Goal: Task Accomplishment & Management: Complete application form

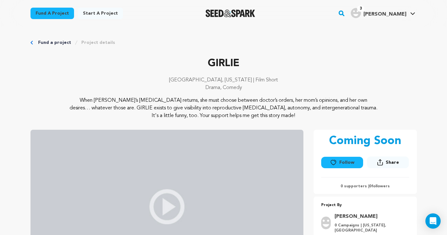
click at [343, 81] on p "[GEOGRAPHIC_DATA], [US_STATE] | Film Short" at bounding box center [223, 80] width 386 height 8
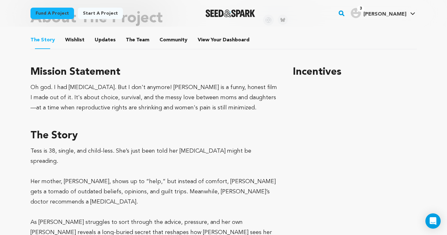
scroll to position [280, 0]
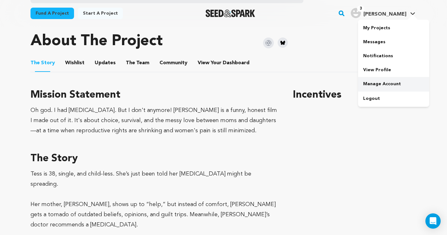
click at [385, 83] on link "Manage Account" at bounding box center [393, 84] width 71 height 14
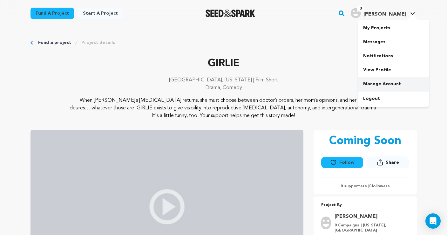
click at [386, 83] on link "Manage Account" at bounding box center [393, 84] width 71 height 14
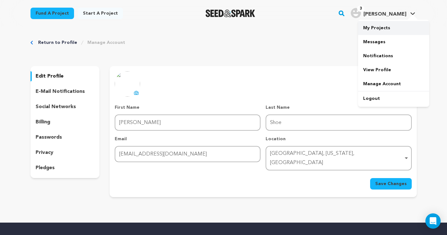
click at [376, 30] on link "My Projects" at bounding box center [393, 28] width 71 height 14
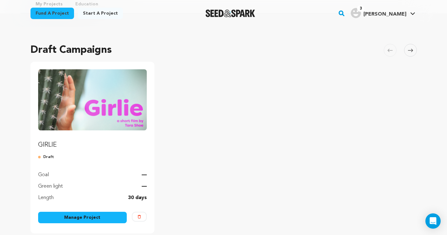
scroll to position [39, 0]
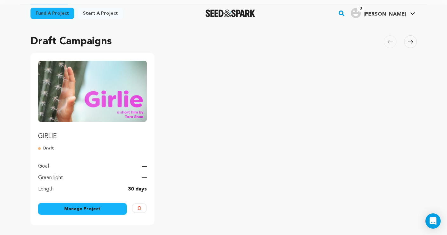
click at [85, 209] on link "Manage Project" at bounding box center [82, 208] width 89 height 11
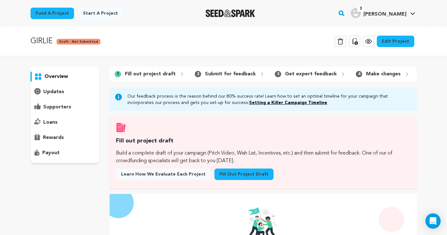
click at [234, 171] on link "Fill out project draft" at bounding box center [243, 173] width 59 height 11
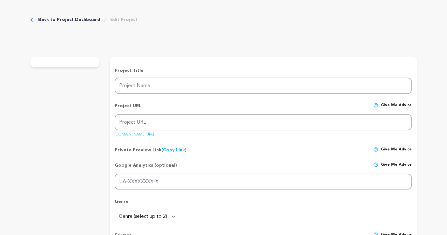
type input "GIRLIE"
type input "girlie"
type input "When [PERSON_NAME]’s [MEDICAL_DATA] returns, she must choose between doctor’s o…"
type textarea "When [PERSON_NAME]’s [MEDICAL_DATA] returns, she must choose between doctor’s o…"
type textarea "Oh god. I had [MEDICAL_DATA]. But I don't anymore! [PERSON_NAME] is a funny, ho…"
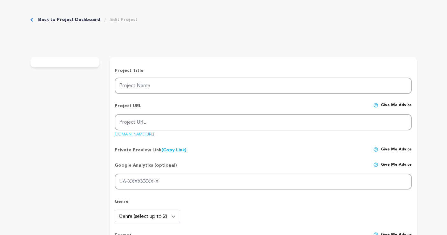
type textarea "I'm pleased to be partnering with the HPV Cancers Alliance, a national nonprofi…"
radio input "true"
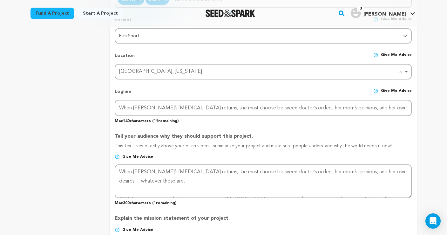
scroll to position [14, 0]
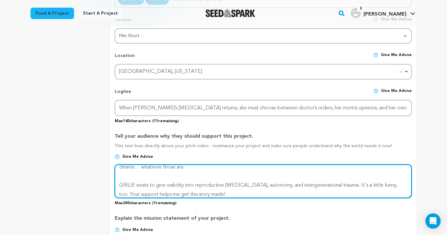
drag, startPoint x: 184, startPoint y: 182, endPoint x: 113, endPoint y: 182, distance: 70.5
click at [113, 182] on form "Project Title Project Name GIRLIE Project URL Give me advice Project URL girlie…" at bounding box center [263, 176] width 307 height 654
drag, startPoint x: 156, startPoint y: 181, endPoint x: 149, endPoint y: 182, distance: 7.1
click at [156, 181] on textarea at bounding box center [263, 181] width 297 height 34
click at [118, 182] on textarea at bounding box center [263, 181] width 297 height 34
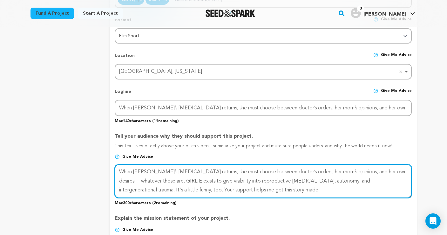
scroll to position [0, 0]
drag, startPoint x: 212, startPoint y: 187, endPoint x: 203, endPoint y: 187, distance: 8.9
click at [203, 187] on textarea at bounding box center [263, 181] width 297 height 34
drag, startPoint x: 189, startPoint y: 178, endPoint x: 161, endPoint y: 178, distance: 27.9
click at [161, 178] on textarea at bounding box center [263, 181] width 297 height 34
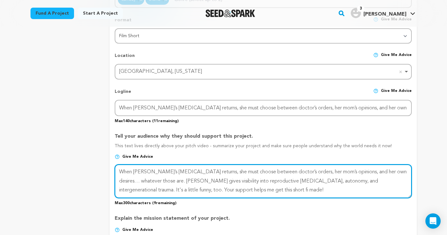
click at [194, 188] on textarea at bounding box center [263, 181] width 297 height 34
click at [219, 186] on textarea at bounding box center [263, 181] width 297 height 34
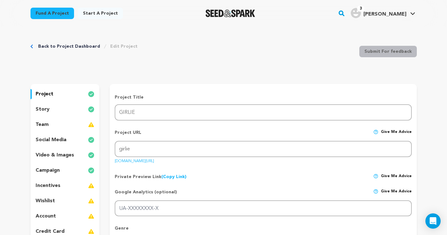
type textarea "When [PERSON_NAME]’s [MEDICAL_DATA] returns, she must choose between doctor’s o…"
click at [43, 109] on p "story" at bounding box center [43, 109] width 14 height 8
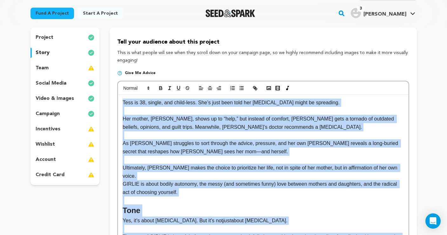
scroll to position [52, 0]
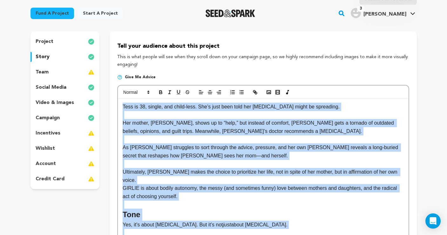
drag, startPoint x: 338, startPoint y: 181, endPoint x: 112, endPoint y: 86, distance: 244.9
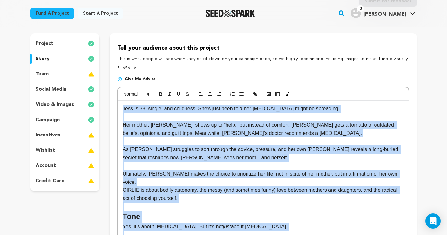
copy div "Lore ip 75, dolors, ame conse-adip. Eli’s doei temp inci utl etdolore magnaa en…"
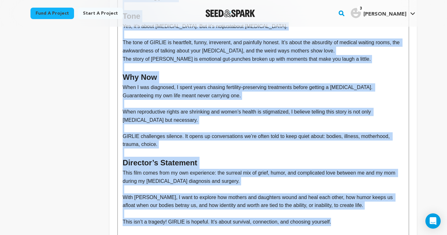
scroll to position [251, 0]
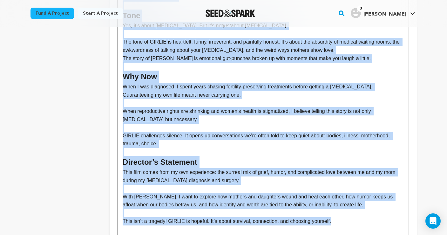
copy div "Lore ip 75, dolors, ame conse-adip. Eli’s doei temp inci utl etdolore magnaa en…"
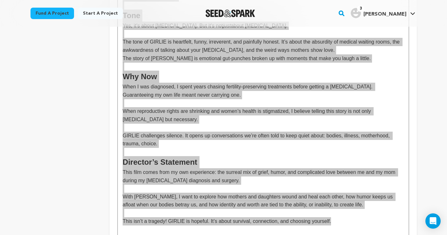
click at [204, 83] on p "When I was diagnosed, I spent years chasing fertility-preserving treatments bef…" at bounding box center [263, 91] width 281 height 16
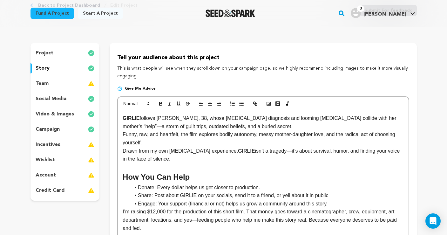
scroll to position [6, 0]
drag, startPoint x: 141, startPoint y: 118, endPoint x: 111, endPoint y: 115, distance: 30.0
click at [111, 115] on div "Tell your audience about this project This is what people will see when they sc…" at bounding box center [263, 182] width 307 height 279
click at [159, 101] on icon "button" at bounding box center [161, 104] width 6 height 6
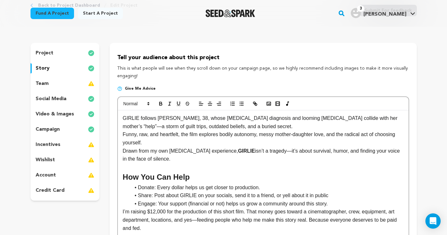
drag, startPoint x: 123, startPoint y: 118, endPoint x: 131, endPoint y: 126, distance: 12.6
click at [123, 118] on p "GIRLIE follows [PERSON_NAME], 38, whose [MEDICAL_DATA] diagnosis and looming [M…" at bounding box center [263, 122] width 281 height 16
drag, startPoint x: 191, startPoint y: 177, endPoint x: 104, endPoint y: 174, distance: 88.0
click at [104, 175] on div "project story team social media video & images campaign incentives wishlist" at bounding box center [223, 182] width 386 height 279
copy h2 "How You Can Help"
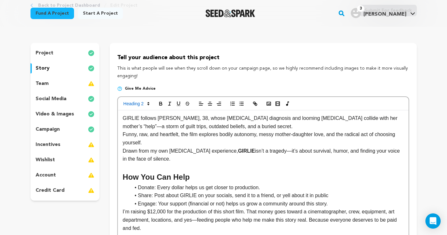
click at [122, 118] on div "GIRLIE follows [PERSON_NAME], 38, whose [MEDICAL_DATA] diagnosis and looming [M…" at bounding box center [263, 201] width 290 height 182
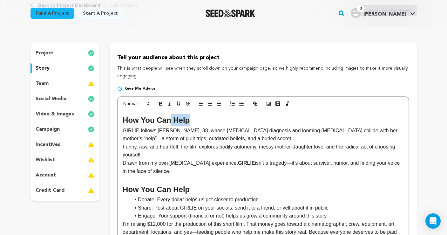
drag, startPoint x: 187, startPoint y: 120, endPoint x: 169, endPoint y: 122, distance: 18.2
click at [169, 122] on h2 "How You Can Help" at bounding box center [263, 120] width 281 height 12
click at [122, 131] on div "How You Can Help GIRLIE follows [PERSON_NAME], 38, whose [MEDICAL_DATA] diagnos…" at bounding box center [263, 207] width 290 height 195
drag, startPoint x: 122, startPoint y: 130, endPoint x: 119, endPoint y: 117, distance: 13.7
click at [119, 117] on div "How You Can Help GIRLIE follows [PERSON_NAME], 38, whose [MEDICAL_DATA] diagnos…" at bounding box center [263, 207] width 290 height 195
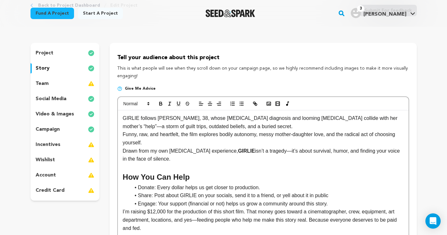
click at [155, 140] on p "Funny, raw, and heartfelt, the film explores bodily autonomy, messy mother-daug…" at bounding box center [263, 138] width 281 height 16
click at [246, 125] on p "GIRLIE follows [PERSON_NAME], 38, whose [MEDICAL_DATA] diagnosis and looming [M…" at bounding box center [263, 122] width 281 height 16
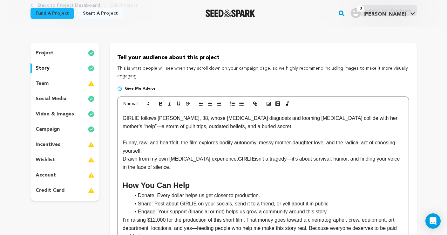
click at [155, 148] on p "Funny, raw, and heartfelt, the film explores bodily autonomy, messy mother-daug…" at bounding box center [263, 146] width 281 height 16
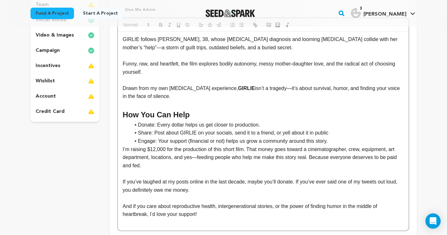
scroll to position [121, 0]
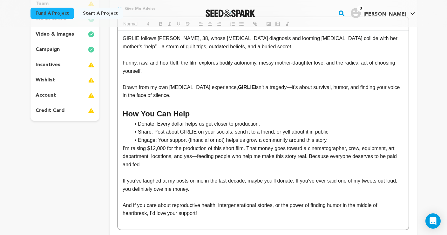
click at [122, 145] on div "GIRLIE follows [PERSON_NAME], 38, whose [MEDICAL_DATA] diagnosis and looming [M…" at bounding box center [263, 129] width 290 height 198
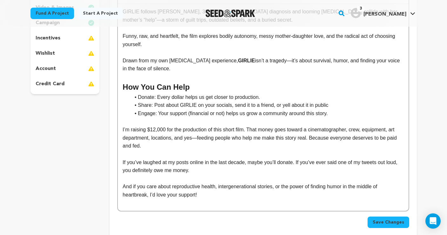
scroll to position [158, 0]
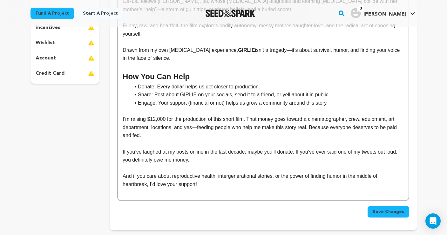
click at [388, 208] on span "Save Changes" at bounding box center [388, 211] width 31 height 6
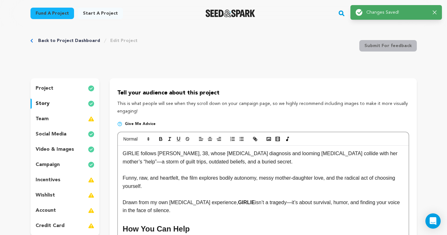
scroll to position [8, 0]
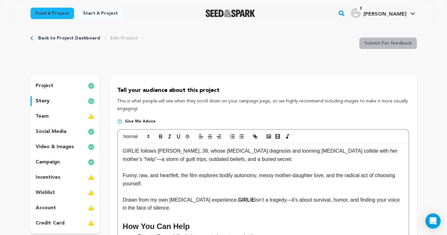
click at [62, 147] on p "video & images" at bounding box center [55, 147] width 38 height 8
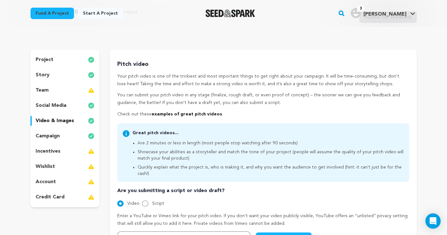
scroll to position [2, 0]
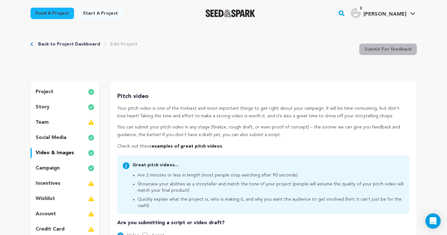
click at [53, 167] on p "campaign" at bounding box center [48, 168] width 24 height 8
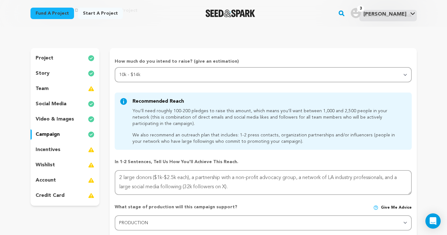
scroll to position [35, 0]
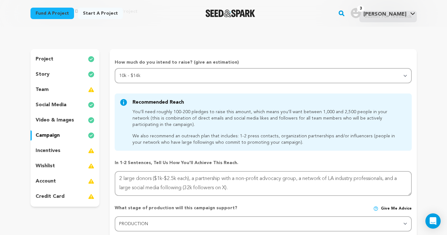
click at [46, 77] on p "story" at bounding box center [43, 75] width 14 height 8
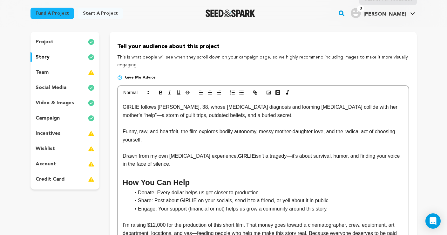
scroll to position [54, 0]
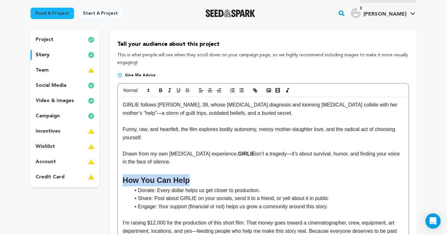
drag, startPoint x: 189, startPoint y: 178, endPoint x: 103, endPoint y: 178, distance: 86.1
click at [103, 178] on div "project story team social media video & images campaign incentives wishlist" at bounding box center [223, 182] width 386 height 304
copy h2 "How You Can Help"
click at [170, 160] on p "Drawn from my own [MEDICAL_DATA] experience, [PERSON_NAME] isn’t a tragedy—it’s…" at bounding box center [263, 158] width 281 height 16
click at [123, 150] on p "Drawn from my own [MEDICAL_DATA] experience, [PERSON_NAME] isn’t a tragedy—it’s…" at bounding box center [263, 158] width 281 height 16
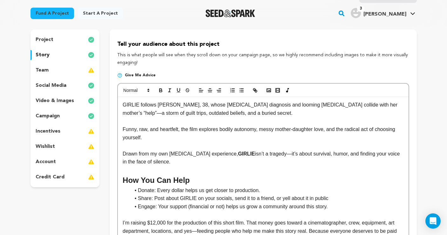
click at [151, 137] on p "Funny, raw, and heartfelt, the film explores bodily autonomy, messy mother-daug…" at bounding box center [263, 133] width 281 height 16
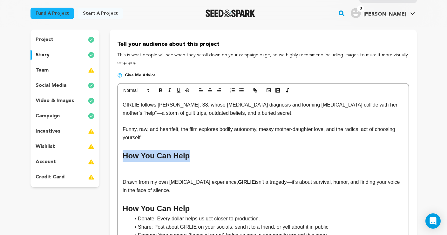
drag, startPoint x: 189, startPoint y: 153, endPoint x: 102, endPoint y: 149, distance: 87.1
click at [102, 149] on div "project story team social media video & images campaign incentives wishlist" at bounding box center [223, 196] width 386 height 332
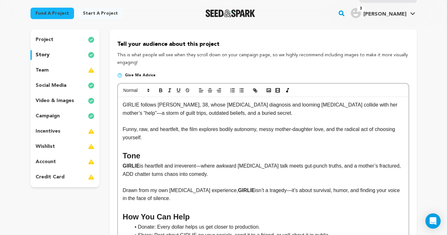
scroll to position [6, 0]
drag, startPoint x: 140, startPoint y: 163, endPoint x: 102, endPoint y: 163, distance: 38.1
click at [102, 163] on div "project story team social media video & images campaign incentives wishlist" at bounding box center [223, 200] width 386 height 340
click at [161, 87] on button "button" at bounding box center [160, 90] width 9 height 8
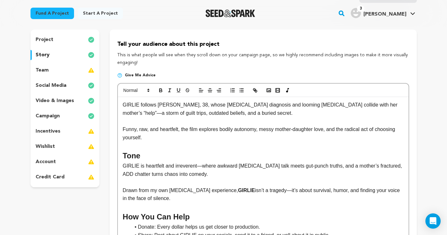
click at [207, 172] on p "GIRLIE is heartfelt and irreverent—where awkward [MEDICAL_DATA] talk meets gut-…" at bounding box center [263, 170] width 281 height 16
click at [201, 164] on p "GIRLIE is heartfelt and irreverent—where awkward [MEDICAL_DATA] talk meets gut-…" at bounding box center [263, 170] width 281 height 16
drag, startPoint x: 217, startPoint y: 163, endPoint x: 200, endPoint y: 163, distance: 17.1
click at [200, 163] on p "GIRLIE is heartfelt and irreverent. where awkward [MEDICAL_DATA] talk meets gut…" at bounding box center [263, 170] width 281 height 16
click at [262, 164] on p "GIRLIE is heartfelt and irreverent. Awkward [MEDICAL_DATA] talk meets gut-punch…" at bounding box center [263, 170] width 281 height 16
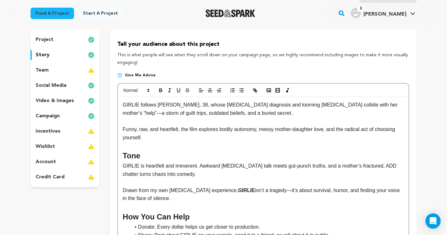
drag, startPoint x: 288, startPoint y: 163, endPoint x: 288, endPoint y: 171, distance: 8.6
click at [288, 163] on p "GIRLIE is heartfelt and irreverent. Awkward [MEDICAL_DATA] talk meets gut-punch…" at bounding box center [263, 170] width 281 height 16
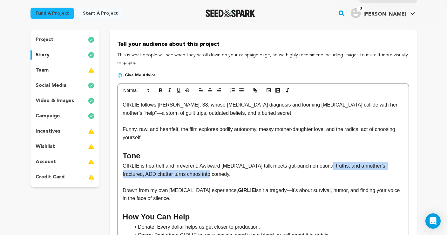
drag, startPoint x: 326, startPoint y: 164, endPoint x: 330, endPoint y: 172, distance: 9.2
click at [330, 172] on p "GIRLIE is heartfelt and irreverent. Awkward [MEDICAL_DATA] talk meets gut-punch…" at bounding box center [263, 170] width 281 height 16
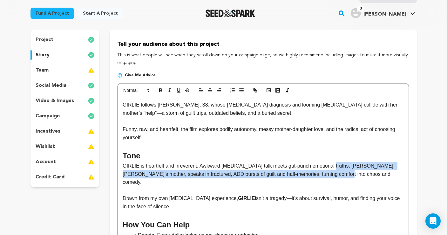
drag, startPoint x: 328, startPoint y: 163, endPoint x: 332, endPoint y: 172, distance: 10.1
click at [332, 172] on p "GIRLIE is heartfelt and irreverent. Awkward [MEDICAL_DATA] talk meets gut-punch…" at bounding box center [263, 174] width 281 height 24
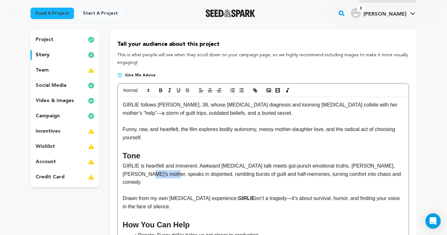
drag, startPoint x: 145, startPoint y: 172, endPoint x: 111, endPoint y: 173, distance: 33.4
click at [111, 173] on div "Tell your audience about this project This is what people will see when they sc…" at bounding box center [263, 204] width 307 height 349
drag, startPoint x: 167, startPoint y: 173, endPoint x: 148, endPoint y: 173, distance: 19.1
click at [148, 173] on p "GIRLIE is heartfelt and irreverent. Awkward [MEDICAL_DATA] talk meets gut-punch…" at bounding box center [263, 174] width 281 height 24
drag, startPoint x: 335, startPoint y: 172, endPoint x: 303, endPoint y: 173, distance: 32.1
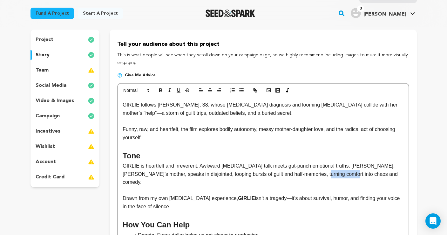
click at [303, 173] on p "GIRLIE is heartfelt and irreverent. Awkward [MEDICAL_DATA] talk meets gut-punch…" at bounding box center [263, 174] width 281 height 24
click at [340, 172] on p "GIRLIE is heartfelt and irreverent. Awkward [MEDICAL_DATA] talk meets gut-punch…" at bounding box center [263, 174] width 281 height 24
click at [327, 162] on p "GIRLIE is heartfelt and irreverent. Awkward [MEDICAL_DATA] talk meets gut-punch…" at bounding box center [263, 174] width 281 height 24
click at [203, 164] on p "GIRLIE is heartfelt and irreverent. Awkward [MEDICAL_DATA] talk meets gut-punch…" at bounding box center [263, 174] width 281 height 24
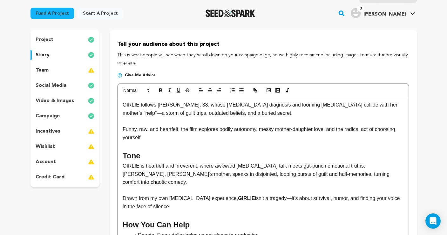
click at [286, 164] on p "GIRLIE is heartfelt and irreverent, where awkward [MEDICAL_DATA] talk meets gut…" at bounding box center [263, 174] width 281 height 24
click at [343, 163] on p "GIRLIE is heartfelt and irreverent, where awkward [MEDICAL_DATA] talk meets gut…" at bounding box center [263, 174] width 281 height 24
drag, startPoint x: 374, startPoint y: 164, endPoint x: 146, endPoint y: 172, distance: 227.5
click at [146, 172] on p "GIRLIE is heartfelt and irreverent, where awkward [MEDICAL_DATA] talk meets gut…" at bounding box center [263, 174] width 281 height 24
click at [148, 172] on p "GIRLIE is heartfelt and irreverent, where awkward [MEDICAL_DATA] talk meets gut…" at bounding box center [263, 174] width 281 height 24
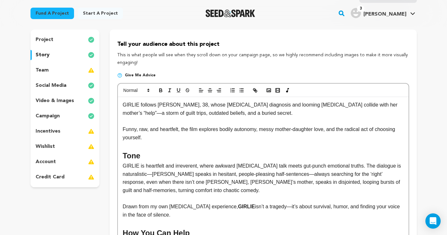
drag, startPoint x: 286, startPoint y: 172, endPoint x: 286, endPoint y: 181, distance: 9.2
click at [286, 173] on p "GIRLIE is heartfelt and irreverent, where awkward [MEDICAL_DATA] talk meets gut…" at bounding box center [263, 178] width 281 height 32
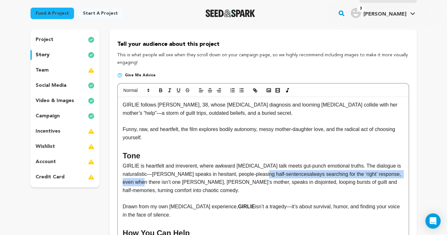
drag, startPoint x: 281, startPoint y: 172, endPoint x: 155, endPoint y: 180, distance: 126.3
click at [155, 180] on p "GIRLIE is heartfelt and irreverent, where awkward [MEDICAL_DATA] talk meets gut…" at bounding box center [263, 178] width 281 height 32
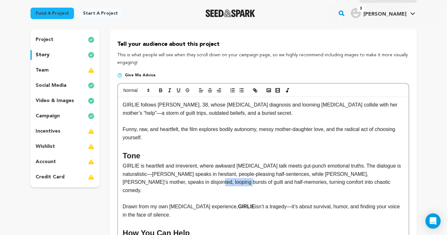
drag, startPoint x: 216, startPoint y: 180, endPoint x: 184, endPoint y: 177, distance: 32.5
click at [184, 177] on p "GIRLIE is heartfelt and irreverent, where awkward [MEDICAL_DATA] talk meets gut…" at bounding box center [263, 178] width 281 height 32
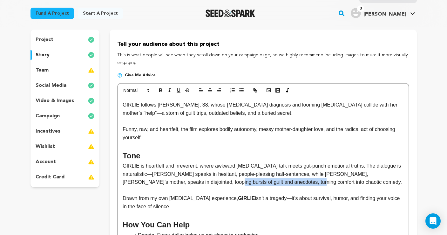
drag, startPoint x: 297, startPoint y: 181, endPoint x: 208, endPoint y: 181, distance: 89.2
click at [208, 181] on p "GIRLIE is heartfelt and irreverent, where awkward [MEDICAL_DATA] talk meets gut…" at bounding box center [263, 174] width 281 height 24
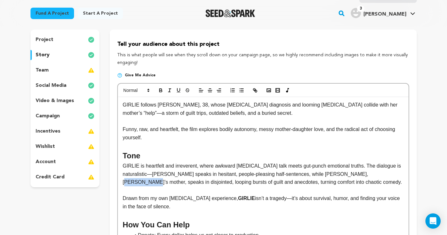
drag, startPoint x: 371, startPoint y: 172, endPoint x: 394, endPoint y: 173, distance: 23.2
click at [394, 173] on p "GIRLIE is heartfelt and irreverent, where awkward [MEDICAL_DATA] talk meets gut…" at bounding box center [263, 174] width 281 height 24
drag, startPoint x: 139, startPoint y: 182, endPoint x: 371, endPoint y: 169, distance: 232.5
click at [371, 169] on p "GIRLIE is heartfelt and irreverent, where awkward [MEDICAL_DATA] talk meets gut…" at bounding box center [263, 174] width 281 height 24
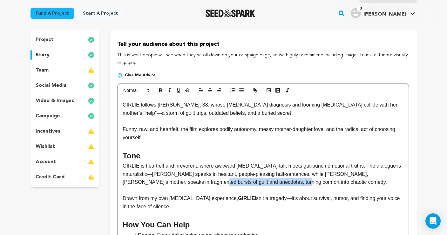
drag, startPoint x: 279, startPoint y: 180, endPoint x: 189, endPoint y: 182, distance: 89.9
click at [189, 182] on p "GIRLIE is heartfelt and irreverent, where awkward [MEDICAL_DATA] talk meets gut…" at bounding box center [263, 174] width 281 height 24
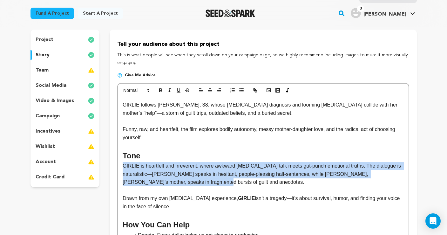
drag, startPoint x: 192, startPoint y: 180, endPoint x: 114, endPoint y: 163, distance: 80.1
click at [114, 163] on div "Tell your audience about this project This is what people will see when they sc…" at bounding box center [263, 204] width 307 height 349
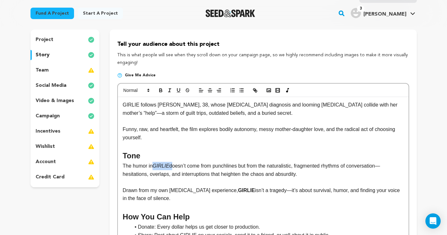
drag, startPoint x: 172, startPoint y: 164, endPoint x: 153, endPoint y: 164, distance: 18.4
click at [153, 164] on p "The humor in GIRLIE doesn’t come from punchlines but from the naturalistic, fra…" at bounding box center [263, 170] width 281 height 16
click at [304, 172] on p "The humor in GIRLIE doesn’t come from punchlines but from the naturalistic, fra…" at bounding box center [263, 170] width 281 height 16
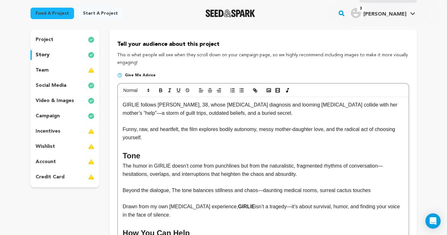
click at [175, 187] on p "Beyond the dialogue, The tone balances stillness and chaos—daunting medical roo…" at bounding box center [263, 190] width 281 height 8
drag, startPoint x: 373, startPoint y: 186, endPoint x: 355, endPoint y: 189, distance: 18.6
click at [355, 189] on p "Beyond the dialogue, the tone balances stillness and chaos—daunting medical roo…" at bounding box center [263, 190] width 281 height 8
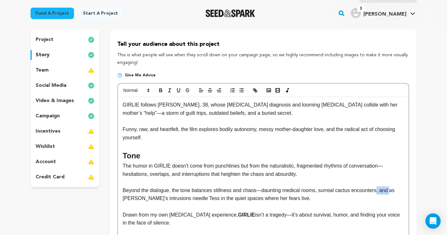
drag, startPoint x: 393, startPoint y: 188, endPoint x: 380, endPoint y: 188, distance: 12.7
click at [380, 188] on p "Beyond the dialogue, the tone balances stillness and chaos—daunting medical roo…" at bounding box center [263, 194] width 281 height 16
click at [393, 188] on p "Beyond the dialogue, the tone balances stillness and chaos—daunting medical roo…" at bounding box center [263, 194] width 281 height 16
click at [319, 188] on p "Beyond the dialogue, the tone balances stillness and chaos—daunting medical roo…" at bounding box center [263, 194] width 281 height 16
click at [263, 188] on p "Beyond the dialogue, the tone balances stillness and chaos—daunting medical roo…" at bounding box center [263, 194] width 281 height 16
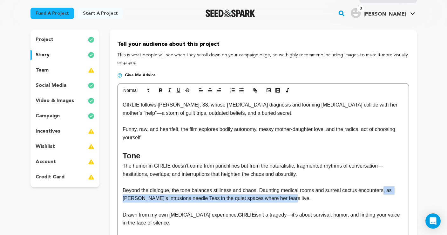
drag, startPoint x: 387, startPoint y: 188, endPoint x: 286, endPoint y: 198, distance: 101.5
click at [286, 198] on p "Beyond the dialogue, the tone balances stillness and chaos. Daunting medical ro…" at bounding box center [263, 194] width 281 height 16
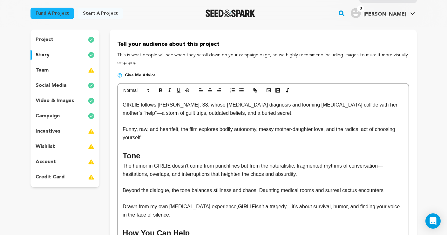
drag, startPoint x: 389, startPoint y: 188, endPoint x: 114, endPoint y: 185, distance: 274.7
click at [114, 185] on div "Tell your audience about this project This is what people will see when they sc…" at bounding box center [263, 208] width 307 height 357
copy p "Beyond the dialogue, the tone balances stillness and chaos. Daunting medical ro…"
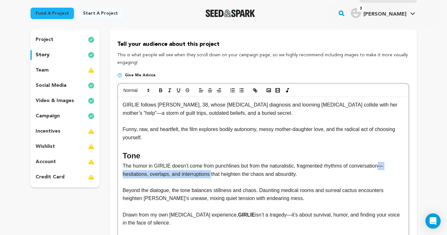
drag, startPoint x: 213, startPoint y: 172, endPoint x: 383, endPoint y: 165, distance: 169.4
click at [383, 165] on p "The humor in GIRLIE doesn’t come from punchlines but from the naturalistic, fra…" at bounding box center [263, 170] width 281 height 16
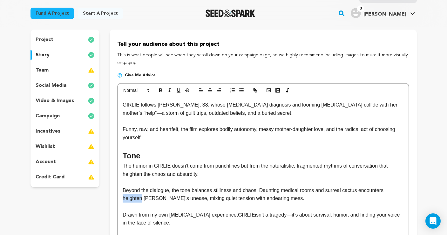
drag, startPoint x: 142, startPoint y: 197, endPoint x: 123, endPoint y: 196, distance: 19.1
click at [123, 196] on p "Beyond the dialogue, the tone balances stillness and chaos. Daunting medical ro…" at bounding box center [263, 194] width 281 height 16
click at [271, 196] on p "Beyond the dialogue, the tone balances stillness and chaos. Daunting medical ro…" at bounding box center [263, 194] width 281 height 16
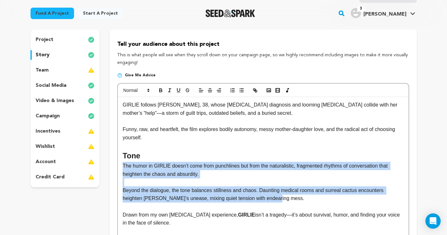
drag, startPoint x: 278, startPoint y: 196, endPoint x: 101, endPoint y: 161, distance: 181.1
click at [101, 161] on div "project story team social media video & images campaign incentives wishlist" at bounding box center [223, 212] width 386 height 365
copy div "The humor in GIRLIE doesn’t come from punchlines but from the naturalistic, fra…"
click at [141, 198] on p "Beyond the dialogue, the tone balances stillness and chaos. Daunting medical ro…" at bounding box center [263, 194] width 281 height 16
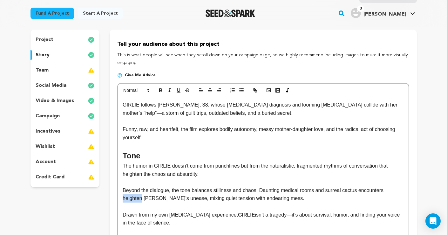
drag, startPoint x: 143, startPoint y: 196, endPoint x: 119, endPoint y: 196, distance: 23.8
click at [119, 196] on div "GIRLIE follows [PERSON_NAME], 38, whose [MEDICAL_DATA] diagnosis and looming [M…" at bounding box center [263, 231] width 290 height 268
drag, startPoint x: 192, startPoint y: 197, endPoint x: 176, endPoint y: 196, distance: 16.2
click at [176, 196] on p "Beyond the dialogue, the tone balances stillness and chaos. Daunting medical ro…" at bounding box center [263, 194] width 281 height 16
click at [213, 196] on p "Beyond the dialogue, the tone balances stillness and chaos. Daunting medical ro…" at bounding box center [263, 194] width 281 height 16
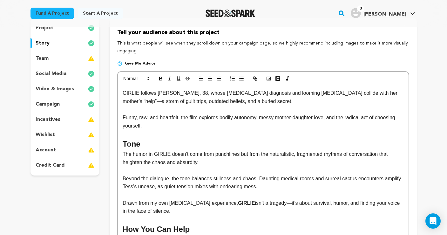
scroll to position [67, 0]
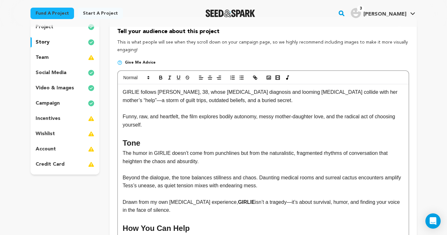
click at [239, 151] on p "The humor in GIRLIE doesn’t come from punchlines but from the naturalistic, fra…" at bounding box center [263, 157] width 281 height 16
drag, startPoint x: 272, startPoint y: 151, endPoint x: 264, endPoint y: 151, distance: 8.9
click at [264, 151] on p "The humor in GIRLIE doesn’t come from punchlines but from the naturalistic, fra…" at bounding box center [263, 157] width 281 height 16
drag, startPoint x: 383, startPoint y: 151, endPoint x: 355, endPoint y: 150, distance: 28.0
click at [355, 150] on p "The humor in GIRLIE doesn’t come from punchlines but from the naturalistic, fra…" at bounding box center [263, 157] width 281 height 16
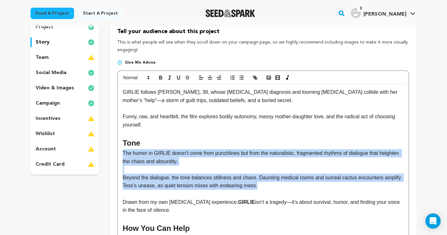
drag, startPoint x: 283, startPoint y: 185, endPoint x: 110, endPoint y: 148, distance: 177.0
click at [110, 148] on div "Tell your audience about this project This is what people will see when they sc…" at bounding box center [263, 199] width 307 height 365
copy div "The humor in GIRLIE doesn’t come from punchlines but from the naturalistic, fra…"
click at [188, 177] on p "Beyond the dialogue, the tone balances stillness and chaos. Daunting medical ro…" at bounding box center [263, 181] width 281 height 16
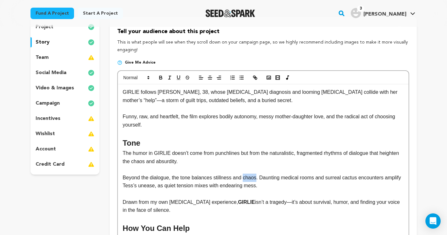
drag, startPoint x: 258, startPoint y: 176, endPoint x: 245, endPoint y: 176, distance: 12.7
click at [245, 176] on p "Beyond the dialogue, the tone balances stillness and chaos. Daunting medical ro…" at bounding box center [263, 181] width 281 height 16
click at [286, 182] on p "Beyond the dialogue, the tone balances stillness and disorder. Daunting medical…" at bounding box center [263, 181] width 281 height 16
drag, startPoint x: 153, startPoint y: 160, endPoint x: 144, endPoint y: 159, distance: 8.9
click at [144, 159] on p "The humor in GIRLIE doesn’t come from punchlines but from the naturalistic, fra…" at bounding box center [263, 157] width 281 height 16
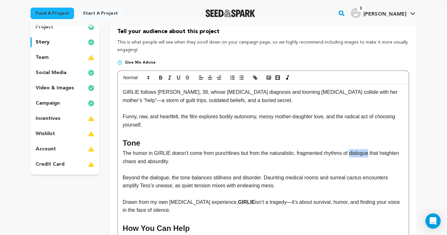
drag, startPoint x: 373, startPoint y: 151, endPoint x: 354, endPoint y: 151, distance: 18.4
click at [354, 151] on p "The humor in GIRLIE doesn’t come from punchlines but from the naturalistic, fra…" at bounding box center [263, 157] width 281 height 16
drag, startPoint x: 185, startPoint y: 184, endPoint x: 172, endPoint y: 184, distance: 13.0
click at [172, 184] on p "Beyond the dialogue, the tone balances stillness and disorder. Daunting medical…" at bounding box center [263, 181] width 281 height 16
click at [279, 183] on p "Beyond the dialogue, the tone balances stillness and disorder. Daunting medical…" at bounding box center [263, 181] width 281 height 16
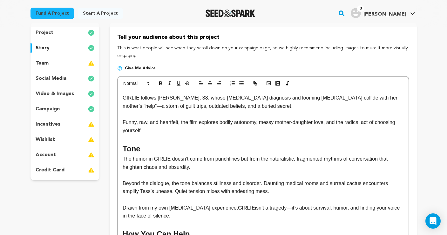
scroll to position [63, 0]
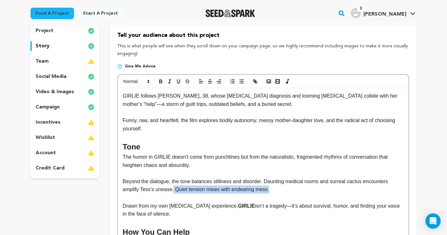
drag, startPoint x: 273, startPoint y: 187, endPoint x: 175, endPoint y: 189, distance: 98.5
click at [175, 189] on p "Beyond the dialogue, the tone balances stillness and disorder. Daunting medical…" at bounding box center [263, 185] width 281 height 16
click at [265, 179] on p "Beyond the dialogue, the tone balances stillness and disorder. Daunting medical…" at bounding box center [263, 185] width 281 height 16
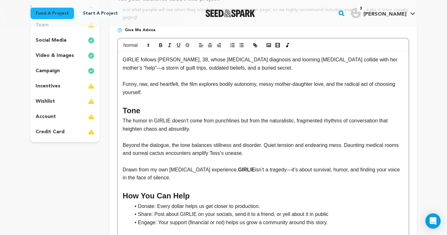
scroll to position [94, 0]
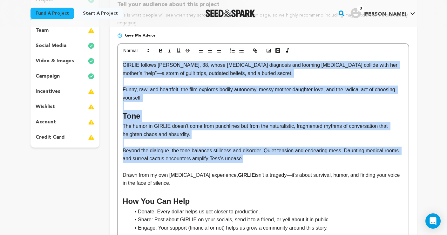
drag, startPoint x: 248, startPoint y: 156, endPoint x: 93, endPoint y: 39, distance: 194.5
click at [92, 39] on div "project story team social media video & images campaign incentives wishlist" at bounding box center [223, 172] width 386 height 365
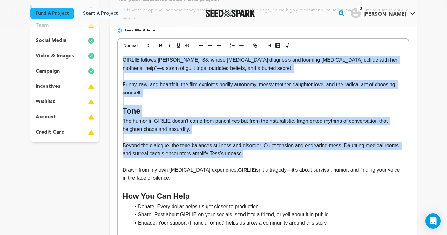
scroll to position [100, 0]
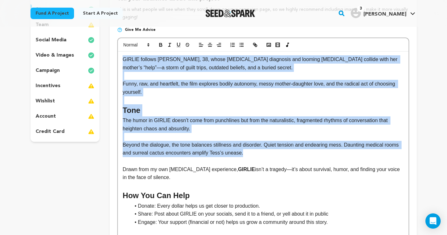
copy div "GIRLIE follows [PERSON_NAME], 38, whose [MEDICAL_DATA] diagnosis and looming [M…"
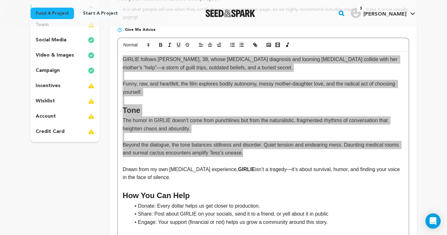
click at [204, 68] on p "GIRLIE follows [PERSON_NAME], 38, whose [MEDICAL_DATA] diagnosis and looming [M…" at bounding box center [263, 63] width 281 height 16
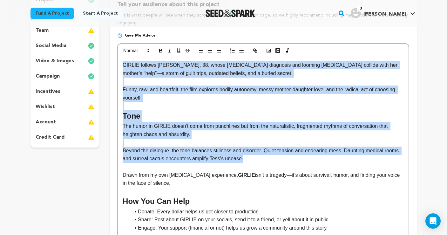
scroll to position [92, 0]
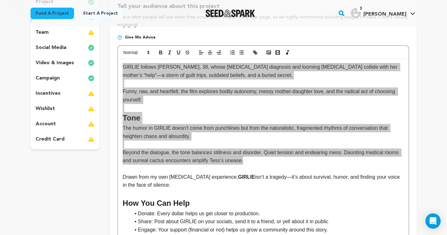
click at [208, 72] on p "GIRLIE follows [PERSON_NAME], 38, whose [MEDICAL_DATA] diagnosis and looming [M…" at bounding box center [263, 71] width 281 height 16
drag, startPoint x: 362, startPoint y: 234, endPoint x: 288, endPoint y: 74, distance: 176.0
click at [288, 74] on p "GIRLIE follows [PERSON_NAME], 38, whose [MEDICAL_DATA] diagnosis and looming [M…" at bounding box center [263, 71] width 281 height 16
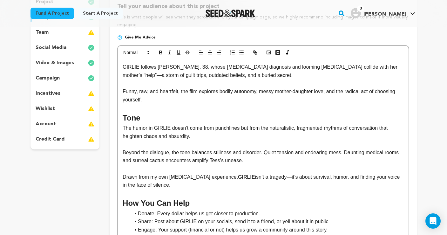
click at [275, 127] on p "The humor in GIRLIE doesn’t come from punchlines but from the naturalistic, fra…" at bounding box center [263, 132] width 281 height 16
drag, startPoint x: 141, startPoint y: 116, endPoint x: 118, endPoint y: 116, distance: 23.8
click at [118, 116] on div "GIRLIE follows [PERSON_NAME], 38, whose [MEDICAL_DATA] diagnosis and looming [M…" at bounding box center [263, 186] width 292 height 282
copy h2 "Tone"
click at [165, 182] on p "Drawn from my own [MEDICAL_DATA] experience, [PERSON_NAME] isn’t a tragedy—it’s…" at bounding box center [263, 181] width 281 height 16
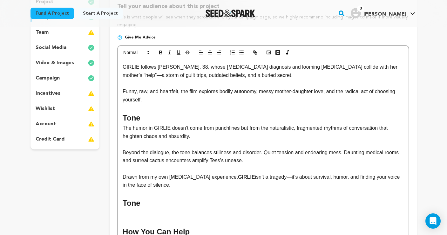
scroll to position [6, 0]
drag, startPoint x: 139, startPoint y: 200, endPoint x: 117, endPoint y: 199, distance: 22.5
click at [117, 199] on div "Tell your audience about this project This is what people will see when they sc…" at bounding box center [263, 188] width 307 height 393
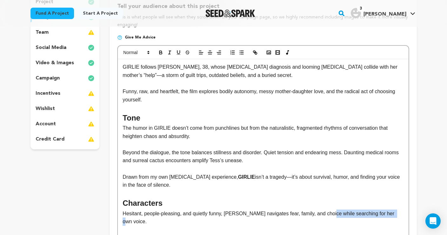
drag, startPoint x: 395, startPoint y: 210, endPoint x: 329, endPoint y: 211, distance: 66.1
click at [329, 211] on p "Hesitant, people-pleasing, and quietly funny, [PERSON_NAME] navigates fear, fam…" at bounding box center [263, 217] width 281 height 16
click at [327, 211] on p "Hesitant, people-pleasing, and quietly funny, [PERSON_NAME] navigates fear, fam…" at bounding box center [263, 217] width 281 height 16
drag, startPoint x: 394, startPoint y: 210, endPoint x: 275, endPoint y: 210, distance: 119.1
click at [275, 210] on p "Hesitant, people-pleasing, and quietly funny, [PERSON_NAME] navigates fear, fam…" at bounding box center [263, 217] width 281 height 16
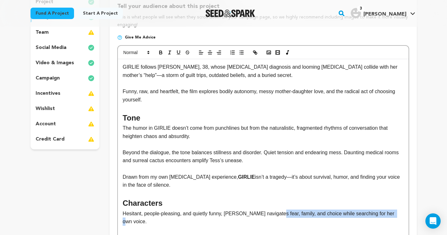
click at [293, 210] on p "Hesitant, people-pleasing, and quietly funny, [PERSON_NAME] navigates fear, fam…" at bounding box center [263, 217] width 281 height 16
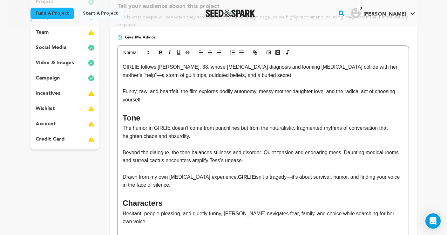
click at [290, 210] on p "Hesitant, people-pleasing, and quietly funny, [PERSON_NAME] navigates fear, fam…" at bounding box center [263, 217] width 281 height 16
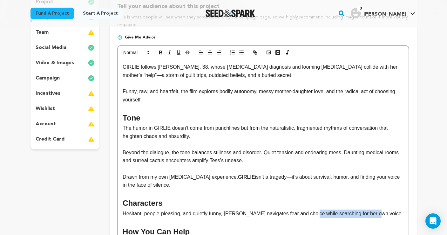
drag, startPoint x: 377, startPoint y: 209, endPoint x: 312, endPoint y: 209, distance: 65.1
click at [312, 209] on p "Hesitant, people-pleasing, and quietly funny, [PERSON_NAME] navigates fear and …" at bounding box center [263, 213] width 281 height 8
click at [338, 210] on p "Hesitant, people-pleasing, and quietly funny, [PERSON_NAME] navigates fear and …" at bounding box center [263, 213] width 281 height 8
drag, startPoint x: 377, startPoint y: 210, endPoint x: 313, endPoint y: 209, distance: 64.2
click at [313, 209] on p "Hesitant, people-pleasing, and quietly funny, [PERSON_NAME] navigates fear and …" at bounding box center [263, 213] width 281 height 8
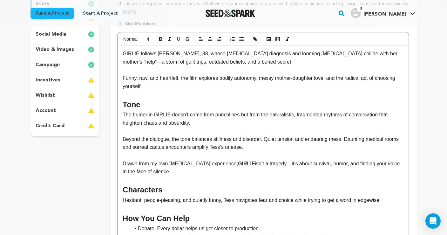
scroll to position [105, 0]
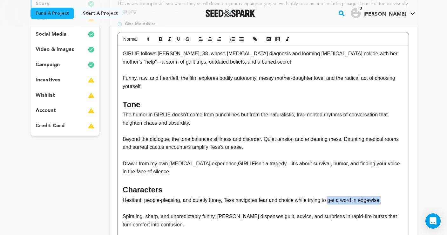
drag, startPoint x: 389, startPoint y: 197, endPoint x: 332, endPoint y: 196, distance: 56.5
click at [332, 196] on p "Hesitant, people-pleasing, and quietly funny, Tess navigates fear and choice wh…" at bounding box center [263, 200] width 281 height 8
drag, startPoint x: 282, startPoint y: 197, endPoint x: 282, endPoint y: 202, distance: 5.4
click at [282, 197] on p "Hesitant, people-pleasing, and quietly funny, Tess navigates fear and choice wh…" at bounding box center [263, 200] width 281 height 8
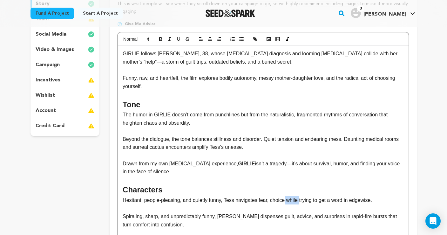
drag, startPoint x: 303, startPoint y: 197, endPoint x: 288, endPoint y: 197, distance: 14.6
click at [288, 197] on p "Hesitant, people-pleasing, and quietly funny, Tess navigates fear, choice while…" at bounding box center [263, 200] width 281 height 8
drag, startPoint x: 380, startPoint y: 196, endPoint x: 301, endPoint y: 196, distance: 79.1
click at [301, 196] on p "Hesitant, people-pleasing, and quietly funny, Tess navigates fear, choice, and …" at bounding box center [263, 200] width 281 height 8
drag, startPoint x: 347, startPoint y: 196, endPoint x: 339, endPoint y: 196, distance: 8.3
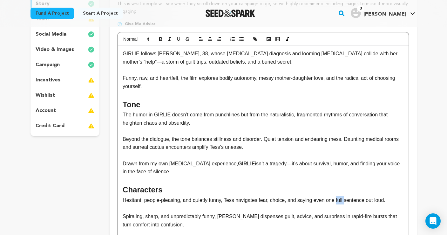
click at [339, 196] on p "Hesitant, people-pleasing, and quietly funny, Tess navigates fear, choice, and …" at bounding box center [263, 200] width 281 height 8
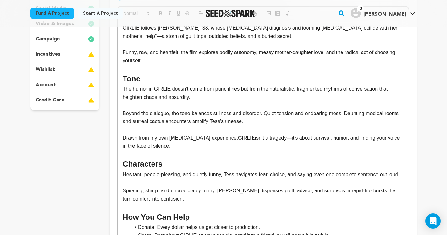
scroll to position [131, 0]
click at [183, 202] on p "Spiraling, sharp, and unpredictably funny, [PERSON_NAME] dispenses guilt, advic…" at bounding box center [263, 194] width 281 height 16
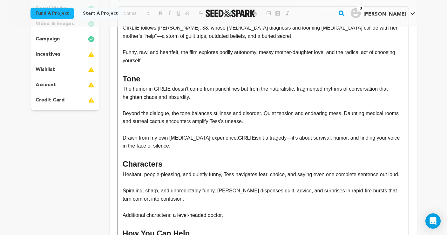
drag, startPoint x: 227, startPoint y: 220, endPoint x: 178, endPoint y: 218, distance: 48.6
click at [178, 218] on p "Additional characters: a level-headed doctor," at bounding box center [263, 215] width 281 height 8
drag, startPoint x: 305, startPoint y: 220, endPoint x: 285, endPoint y: 220, distance: 20.0
click at [285, 219] on p "Additional characters: a doctor doing her best to stay level-headed, a perplexe…" at bounding box center [263, 215] width 281 height 8
click at [350, 217] on p "Additional characters: a doctor doing her best to stay level-headed, a puzzled …" at bounding box center [263, 215] width 281 height 8
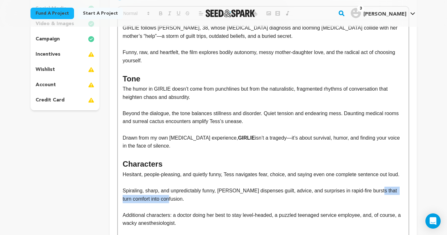
drag, startPoint x: 376, startPoint y: 194, endPoint x: 198, endPoint y: 203, distance: 178.7
click at [198, 203] on p "Spiraling, sharp, and unpredictably funny, [PERSON_NAME] dispenses guilt, advic…" at bounding box center [263, 194] width 281 height 16
drag, startPoint x: 382, startPoint y: 195, endPoint x: 377, endPoint y: 195, distance: 5.4
click at [377, 195] on p "Spiraling, sharp, and unpredictably funny, [PERSON_NAME] dispenses guilt, advic…" at bounding box center [263, 194] width 281 height 16
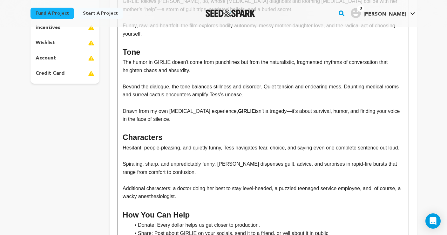
scroll to position [159, 0]
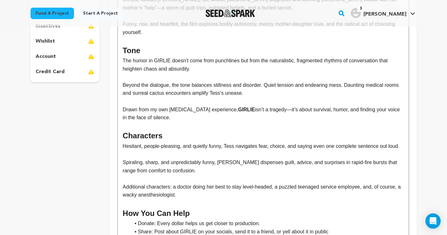
click at [186, 198] on p "Additional characters: a doctor doing her best to stay level-headed, a puzzled …" at bounding box center [263, 191] width 281 height 16
drag, startPoint x: 195, startPoint y: 198, endPoint x: 183, endPoint y: 197, distance: 11.4
click at [183, 197] on p "Additional characters: a doctor doing her best to stay level-headed, a puzzled …" at bounding box center [263, 191] width 281 height 16
click at [290, 199] on p "Additional characters: a doctor doing her best to stay level-headed, a puzzled …" at bounding box center [263, 191] width 281 height 16
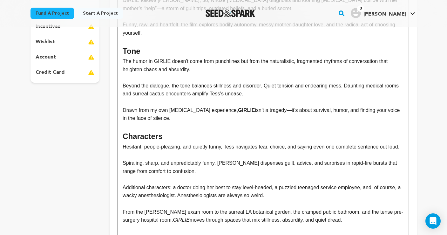
scroll to position [172, 0]
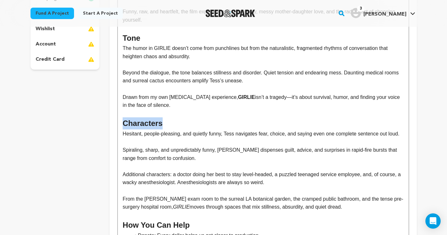
drag, startPoint x: 162, startPoint y: 120, endPoint x: 116, endPoint y: 120, distance: 46.1
click at [116, 120] on div "Tell your audience about this project This is what people will see when they sc…" at bounding box center [263, 145] width 307 height 467
copy h2 "Characters"
click at [123, 201] on p "From the [PERSON_NAME] exam room to the surreal LA botanical garden, the crampe…" at bounding box center [263, 203] width 281 height 16
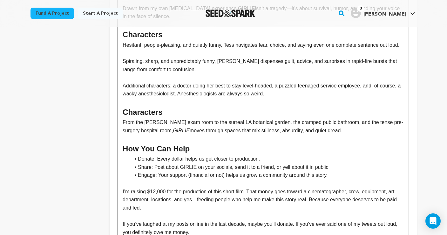
scroll to position [260, 0]
drag, startPoint x: 162, startPoint y: 117, endPoint x: 107, endPoint y: 116, distance: 55.3
click at [107, 116] on div "project story team social media video & images campaign incentives wishlist" at bounding box center [223, 63] width 386 height 479
drag, startPoint x: 174, startPoint y: 134, endPoint x: 157, endPoint y: 134, distance: 17.1
click at [157, 134] on p "From the [PERSON_NAME] exam room to the surreal LA botanical garden, the crampe…" at bounding box center [263, 126] width 281 height 16
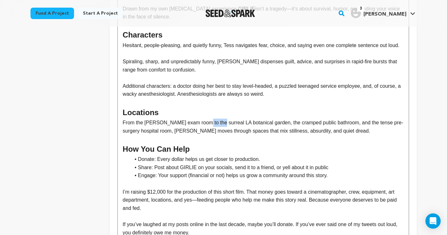
drag, startPoint x: 215, startPoint y: 126, endPoint x: 200, endPoint y: 126, distance: 15.2
click at [200, 126] on p "From the [PERSON_NAME] exam room to the surreal LA botanical garden, the crampe…" at bounding box center [263, 126] width 281 height 16
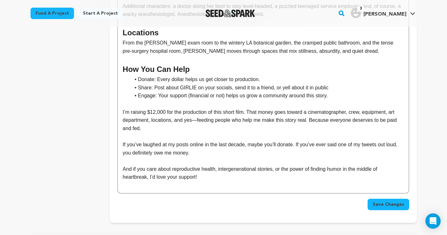
scroll to position [391, 0]
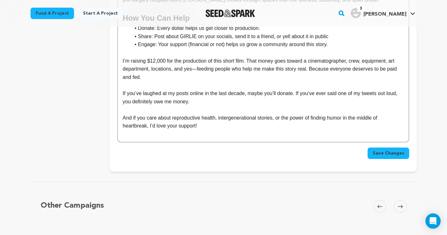
click at [391, 150] on span "Save Changes" at bounding box center [388, 153] width 31 height 6
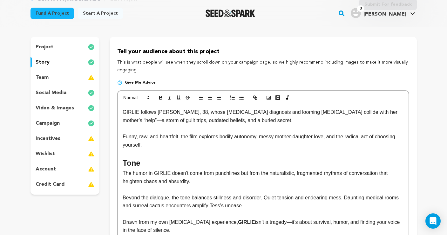
scroll to position [47, 0]
drag, startPoint x: 276, startPoint y: 135, endPoint x: 262, endPoint y: 135, distance: 14.6
click at [262, 135] on p "Funny, raw, and heartfelt, the film explores bodily autonomy, messy mother-daug…" at bounding box center [263, 140] width 281 height 16
click at [200, 142] on p "Funny, raw, and heartfelt, the film explores bodily autonomy, complex mother-da…" at bounding box center [263, 140] width 281 height 16
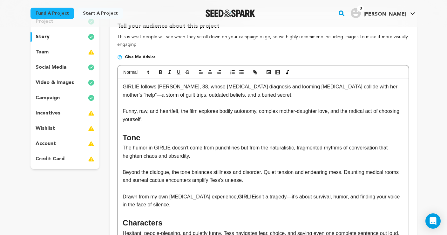
scroll to position [76, 0]
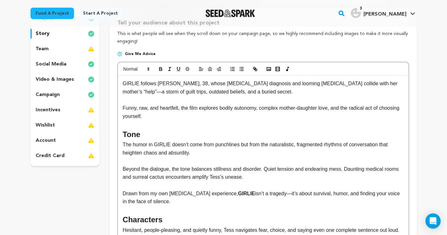
click at [269, 166] on p "Beyond the dialogue, the tone balances stillness and disorder. Quiet tension an…" at bounding box center [263, 173] width 281 height 16
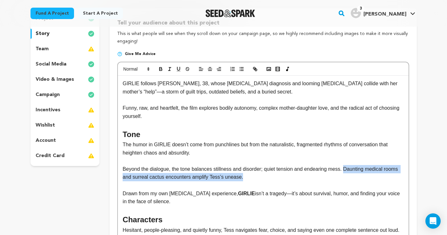
drag, startPoint x: 347, startPoint y: 166, endPoint x: 348, endPoint y: 174, distance: 8.4
click at [348, 174] on p "Beyond the dialogue, the tone balances stillness and disorder; quiet tension an…" at bounding box center [263, 173] width 281 height 16
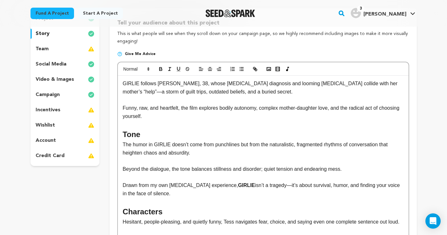
drag, startPoint x: 152, startPoint y: 191, endPoint x: 100, endPoint y: 175, distance: 54.4
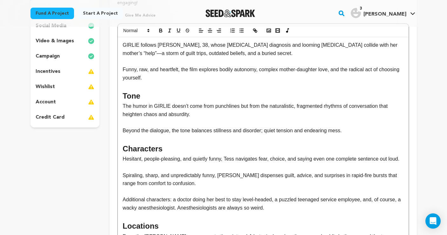
scroll to position [114, 0]
drag, startPoint x: 224, startPoint y: 156, endPoint x: 212, endPoint y: 156, distance: 12.1
click at [212, 156] on p "Hesitant, people-pleasing, and quietly funny, Tess navigates fear, choice, and …" at bounding box center [263, 158] width 281 height 8
drag, startPoint x: 318, startPoint y: 156, endPoint x: 263, endPoint y: 157, distance: 54.6
click at [263, 157] on p "Hesitant, people-pleasing, and quietly astute, Tess navigates fear, choice, and…" at bounding box center [263, 158] width 281 height 8
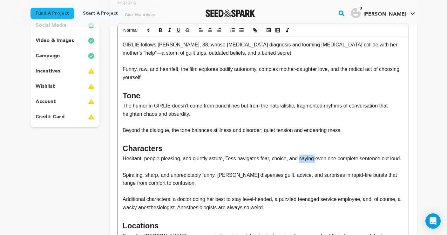
drag, startPoint x: 319, startPoint y: 156, endPoint x: 303, endPoint y: 156, distance: 15.6
click at [303, 156] on p "Hesitant, people-pleasing, and quietly astute, Tess navigates fear, choice, and…" at bounding box center [263, 158] width 281 height 8
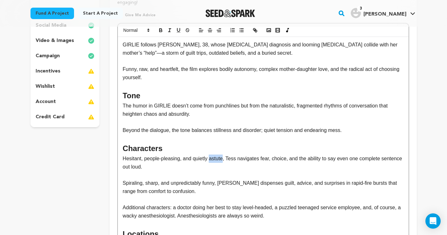
drag, startPoint x: 225, startPoint y: 156, endPoint x: 212, endPoint y: 156, distance: 13.7
click at [212, 156] on p "Hesitant, people-pleasing, and quietly astute, Tess navigates fear, choice, and…" at bounding box center [263, 162] width 281 height 16
click at [193, 163] on p "Hesitant, people-pleasing, and quietly discerning, [PERSON_NAME] navigates fear…" at bounding box center [263, 162] width 281 height 16
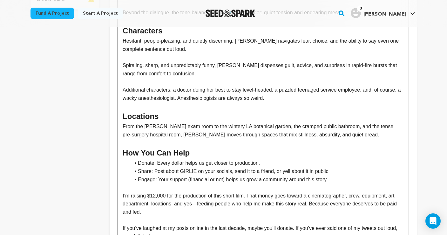
scroll to position [234, 0]
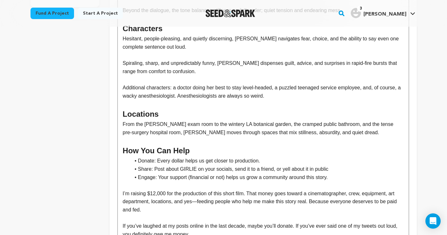
click at [266, 157] on li "Donate: Every dollar helps us get closer to production." at bounding box center [266, 161] width 273 height 8
drag, startPoint x: 330, startPoint y: 163, endPoint x: 316, endPoint y: 163, distance: 14.0
click at [316, 165] on li "Share: Post about GIRLIE on your socials, send it to a friend, or yell about it…" at bounding box center [266, 169] width 273 height 8
click at [342, 165] on li "Share: Post about GIRLIE on your socials, send it to a friend, or yell about it…" at bounding box center [266, 169] width 273 height 8
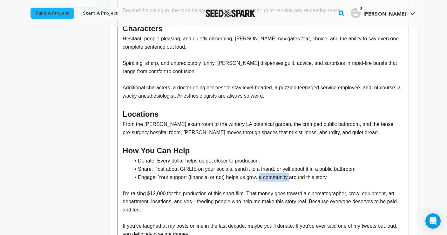
drag, startPoint x: 293, startPoint y: 171, endPoint x: 261, endPoint y: 171, distance: 32.1
click at [261, 173] on li "Engage: Your support (financial or not) helps us grow a community around this s…" at bounding box center [266, 177] width 273 height 8
drag, startPoint x: 327, startPoint y: 171, endPoint x: 317, endPoint y: 171, distance: 9.8
click at [317, 173] on li "Engage: Your support (financial or not) helps us grow momentum around this stor…" at bounding box center [266, 177] width 273 height 8
click at [342, 173] on li "Engage: Your support (financial or not) helps us grow momentum around this proj…" at bounding box center [266, 177] width 273 height 8
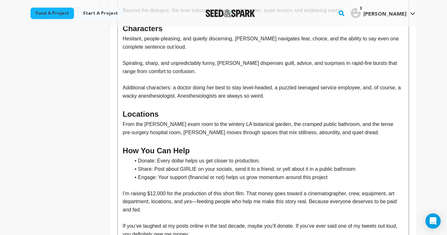
click at [283, 157] on li "Donate: Every dollar helps us get closer to production." at bounding box center [266, 161] width 273 height 8
drag, startPoint x: 260, startPoint y: 172, endPoint x: 249, endPoint y: 173, distance: 11.4
click at [249, 173] on li "Engage: Your support (financial or not) helps us grow momentum around this proj…" at bounding box center [266, 177] width 273 height 8
click at [122, 187] on div "GIRLIE follows [PERSON_NAME], 38, whose [MEDICAL_DATA] diagnosis and looming [M…" at bounding box center [263, 95] width 290 height 357
drag, startPoint x: 188, startPoint y: 147, endPoint x: 113, endPoint y: 147, distance: 75.3
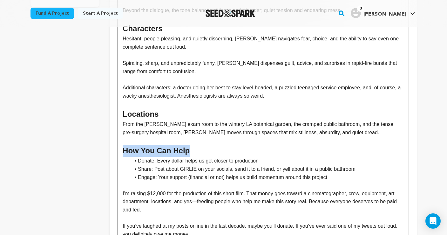
click at [113, 147] on div "Tell your audience about this project This is what people will see when they sc…" at bounding box center [263, 77] width 307 height 454
click at [121, 186] on div "GIRLIE follows [PERSON_NAME], 38, whose [MEDICAL_DATA] diagnosis and looming [M…" at bounding box center [263, 95] width 290 height 357
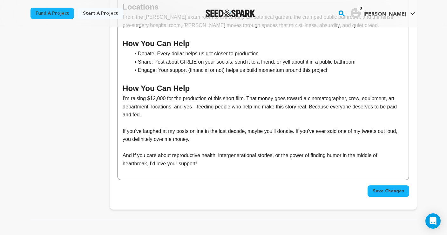
scroll to position [340, 0]
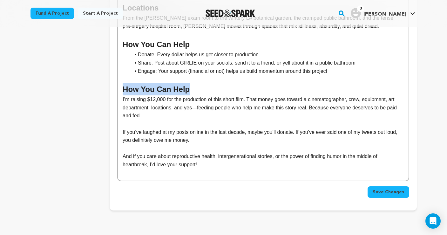
drag, startPoint x: 188, startPoint y: 84, endPoint x: 122, endPoint y: 84, distance: 66.1
drag, startPoint x: 301, startPoint y: 102, endPoint x: 288, endPoint y: 102, distance: 12.7
click at [288, 102] on p "I’m raising $12,000 for the production of this short film. That money goes towa…" at bounding box center [263, 107] width 281 height 24
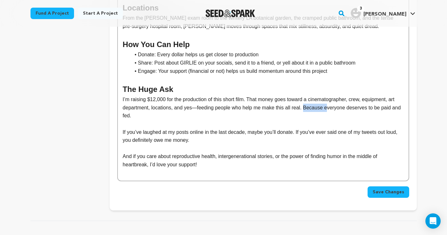
drag, startPoint x: 328, startPoint y: 101, endPoint x: 307, endPoint y: 102, distance: 21.6
click at [307, 102] on p "I’m raising $12,000 for the production of this short film. That money goes towa…" at bounding box center [263, 107] width 281 height 24
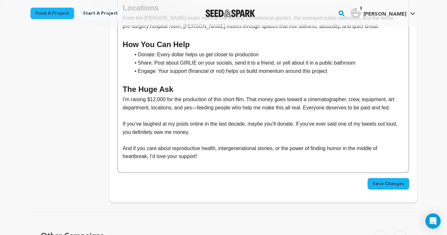
click at [220, 124] on p "If you’ve laughed at my posts online in the last decade, maybe you’ll donate. I…" at bounding box center [263, 128] width 281 height 16
click at [381, 180] on span "Save Changes" at bounding box center [388, 183] width 31 height 6
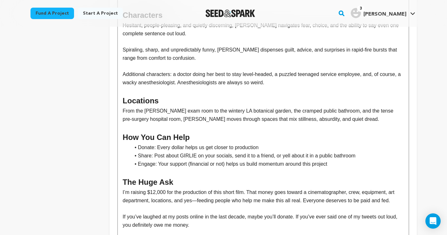
scroll to position [247, 0]
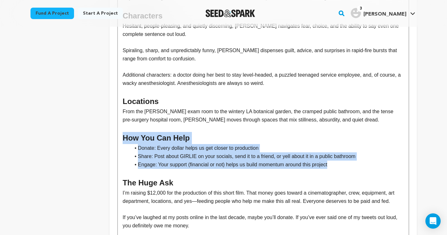
drag, startPoint x: 338, startPoint y: 159, endPoint x: 69, endPoint y: 137, distance: 269.6
click at [69, 137] on div "project story team social media video & images campaign incentives wishlist" at bounding box center [223, 66] width 386 height 458
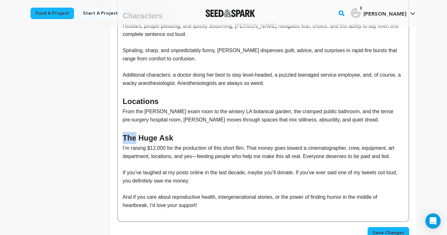
drag, startPoint x: 136, startPoint y: 132, endPoint x: 118, endPoint y: 132, distance: 18.1
click at [118, 132] on div "GIRLIE follows [PERSON_NAME], 38, whose [MEDICAL_DATA] diagnosis and looming [M…" at bounding box center [263, 62] width 290 height 317
click at [218, 198] on p "And if you care about reproductive health, intergenerational stories, or the po…" at bounding box center [263, 201] width 281 height 16
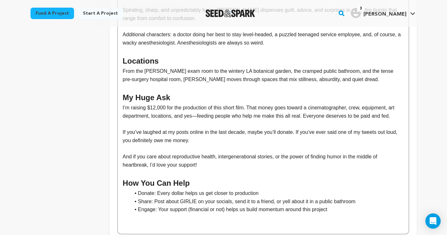
scroll to position [293, 0]
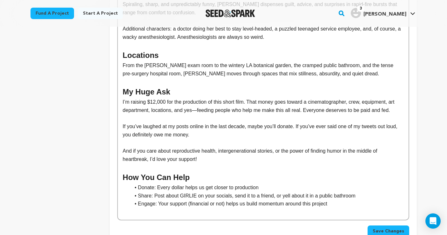
click at [380, 228] on span "Save Changes" at bounding box center [388, 231] width 31 height 6
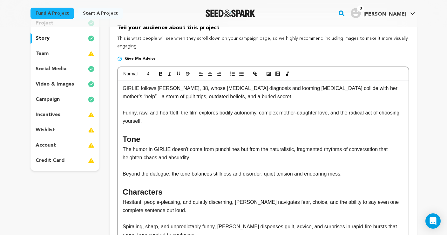
scroll to position [71, 0]
click at [49, 113] on p "incentives" at bounding box center [48, 115] width 25 height 8
